Goal: Find specific page/section: Find specific page/section

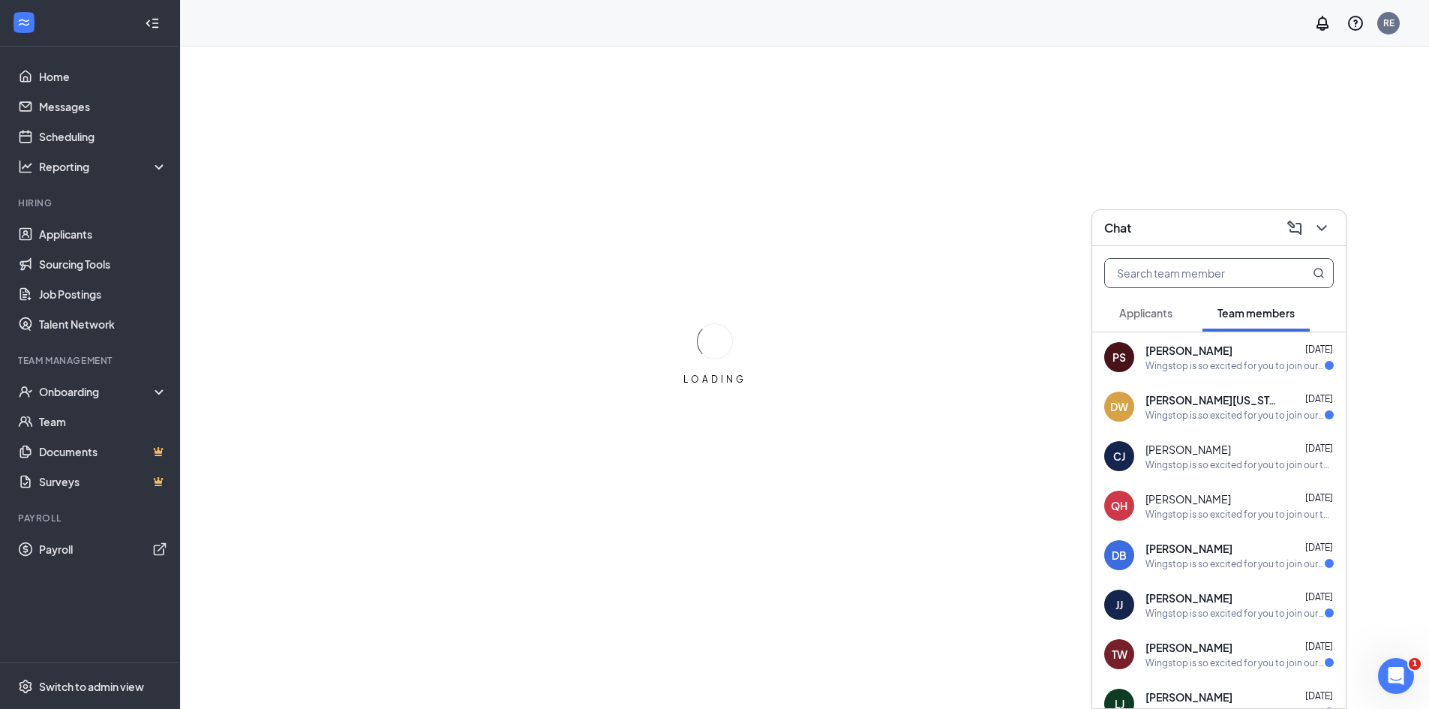
click at [1196, 275] on input "text" at bounding box center [1194, 273] width 178 height 28
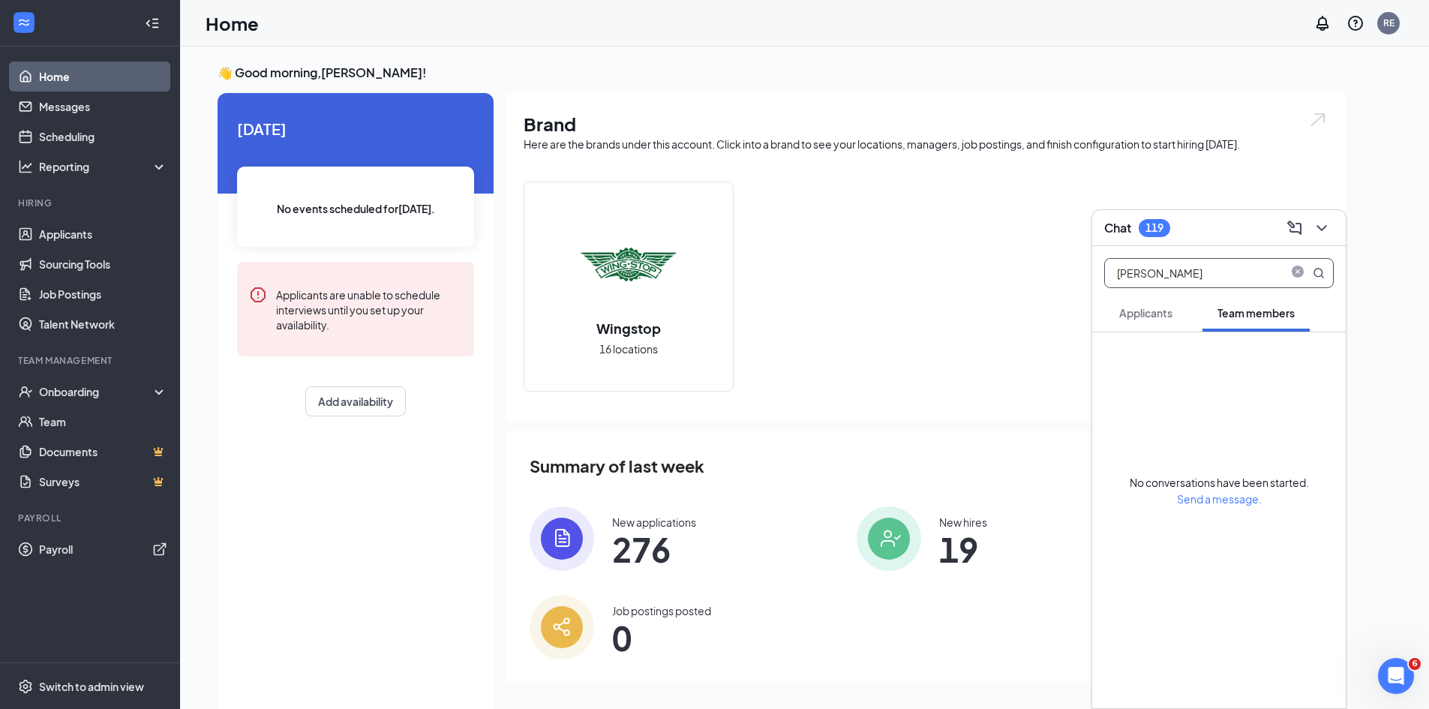
type input "[PERSON_NAME]"
click at [1320, 267] on icon "MagnifyingGlass" at bounding box center [1318, 273] width 12 height 12
click at [56, 421] on link "Team" at bounding box center [103, 421] width 128 height 30
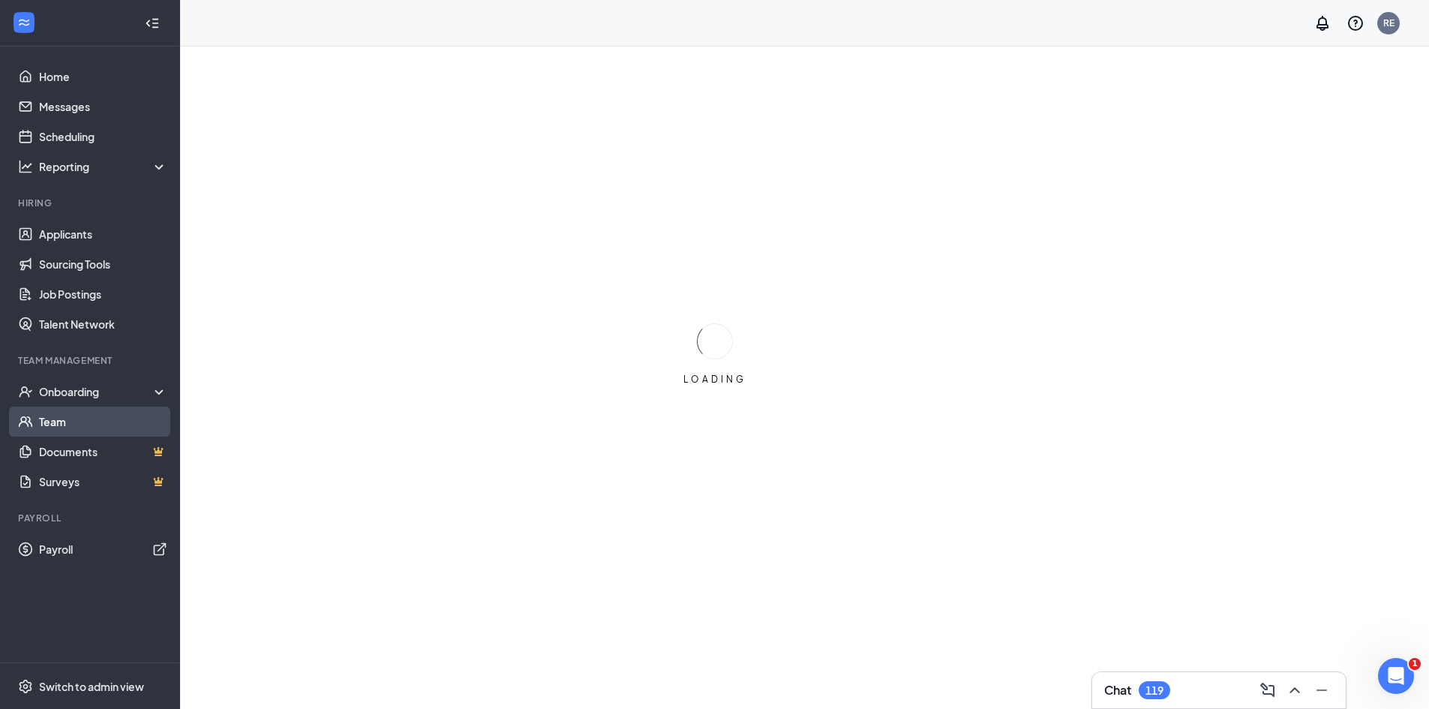
click at [39, 417] on link "Team" at bounding box center [103, 421] width 128 height 30
